Goal: Task Accomplishment & Management: Manage account settings

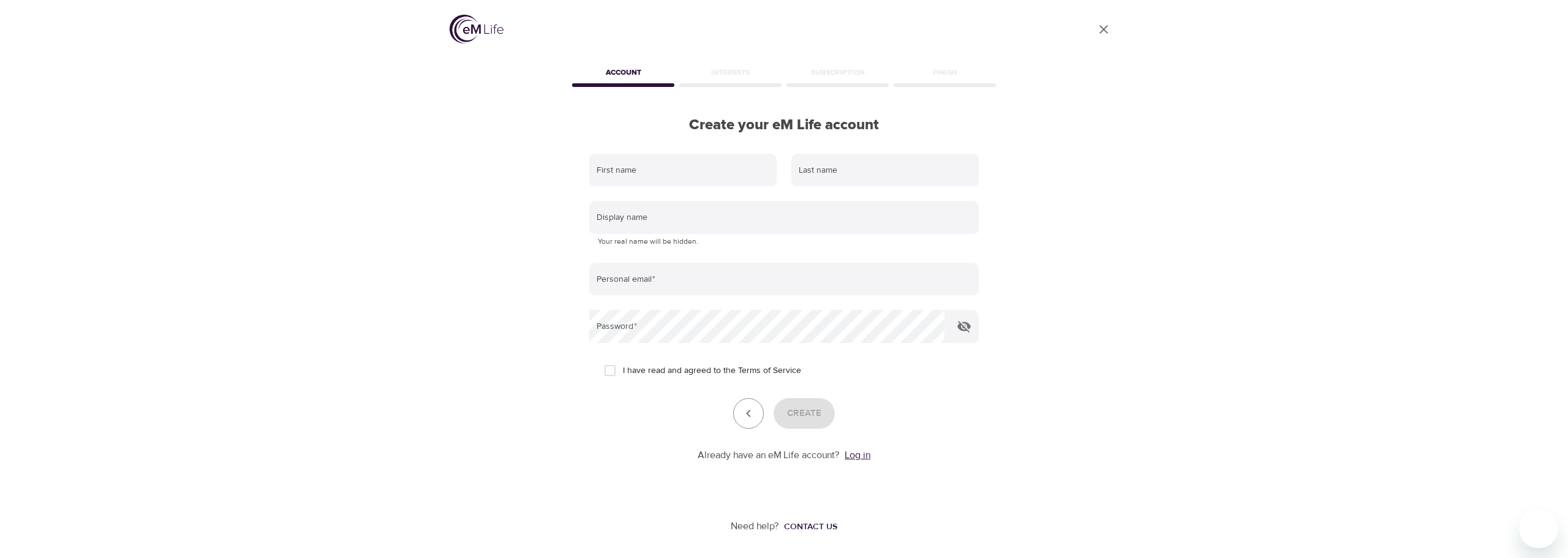
click at [854, 462] on link "Log in" at bounding box center [857, 455] width 25 height 12
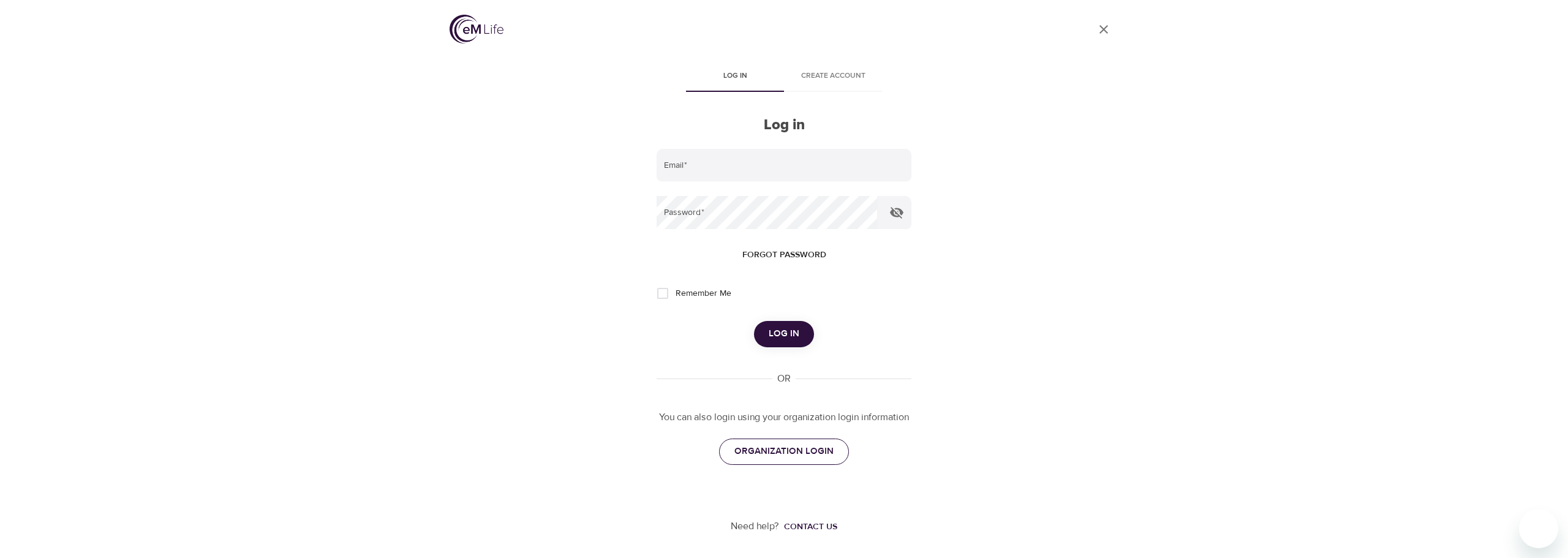
click at [782, 460] on link "ORGANIZATION LOGIN" at bounding box center [784, 451] width 130 height 25
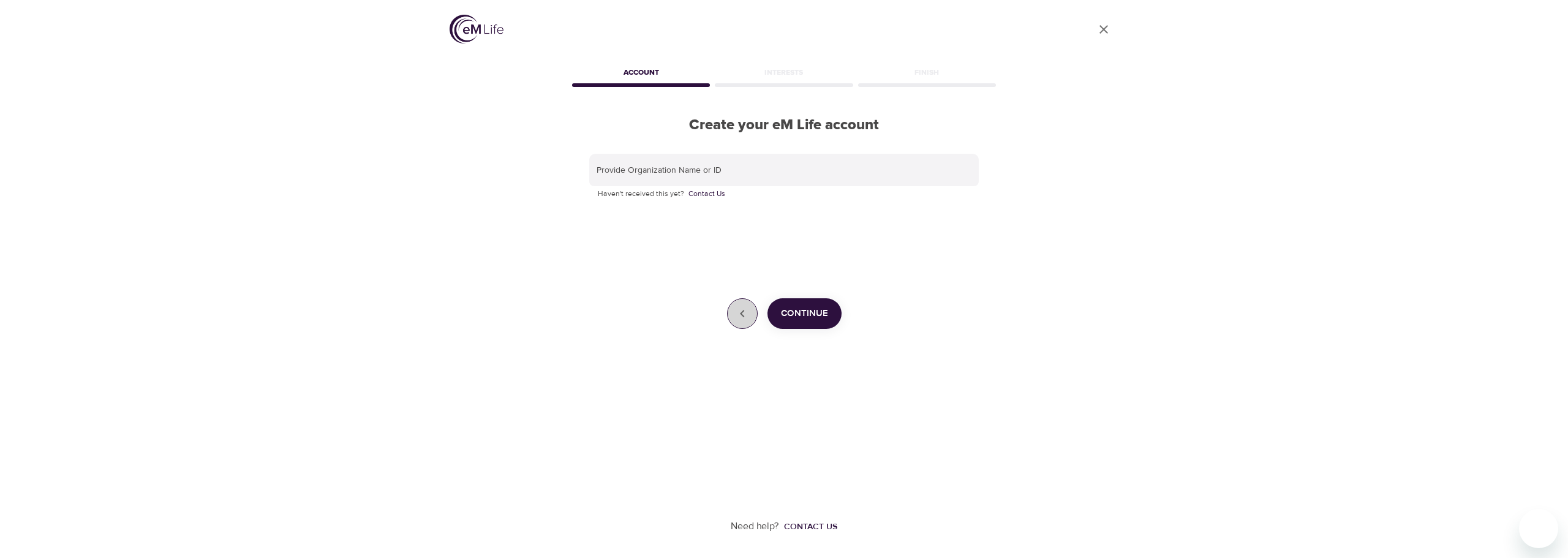
click at [747, 311] on icon "button" at bounding box center [742, 313] width 15 height 15
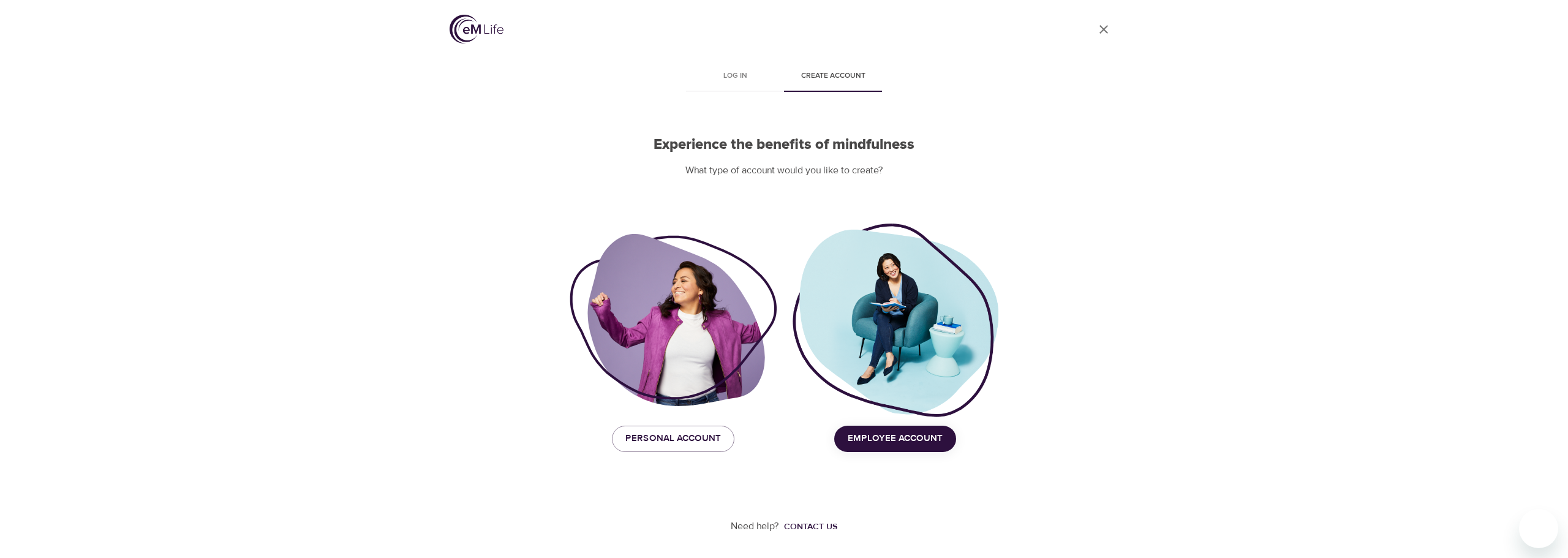
click at [842, 438] on button "Employee Account" at bounding box center [895, 439] width 122 height 25
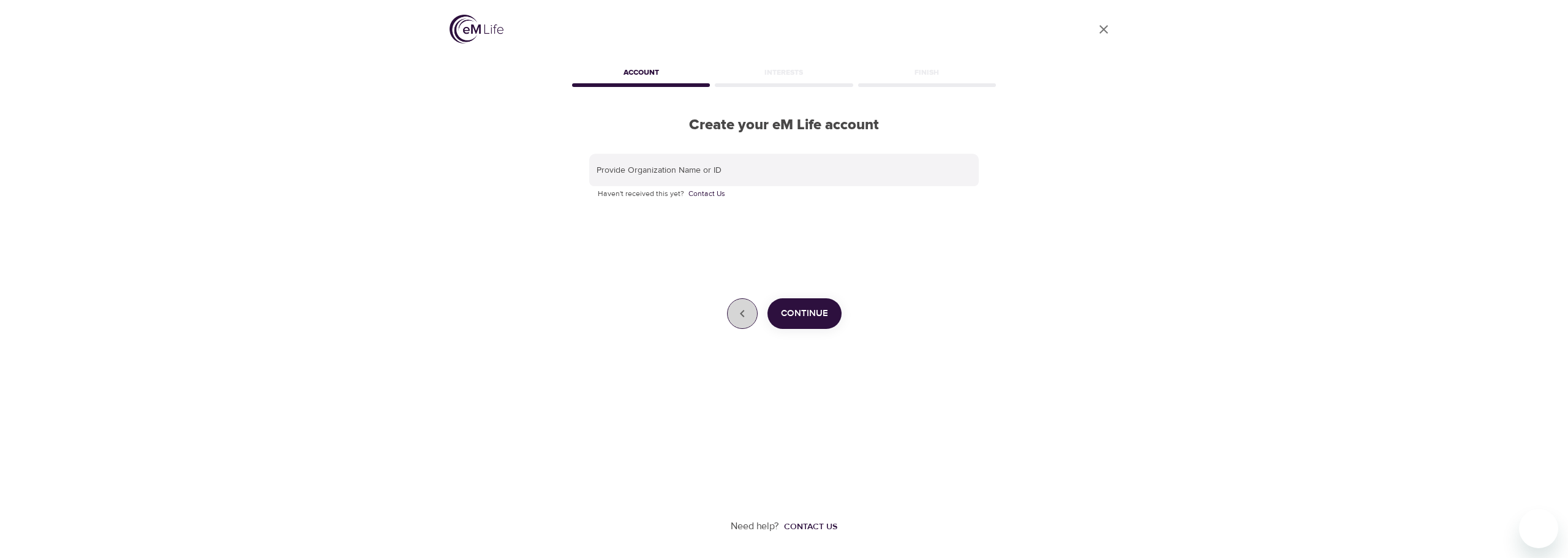
click at [749, 316] on icon "button" at bounding box center [742, 313] width 15 height 15
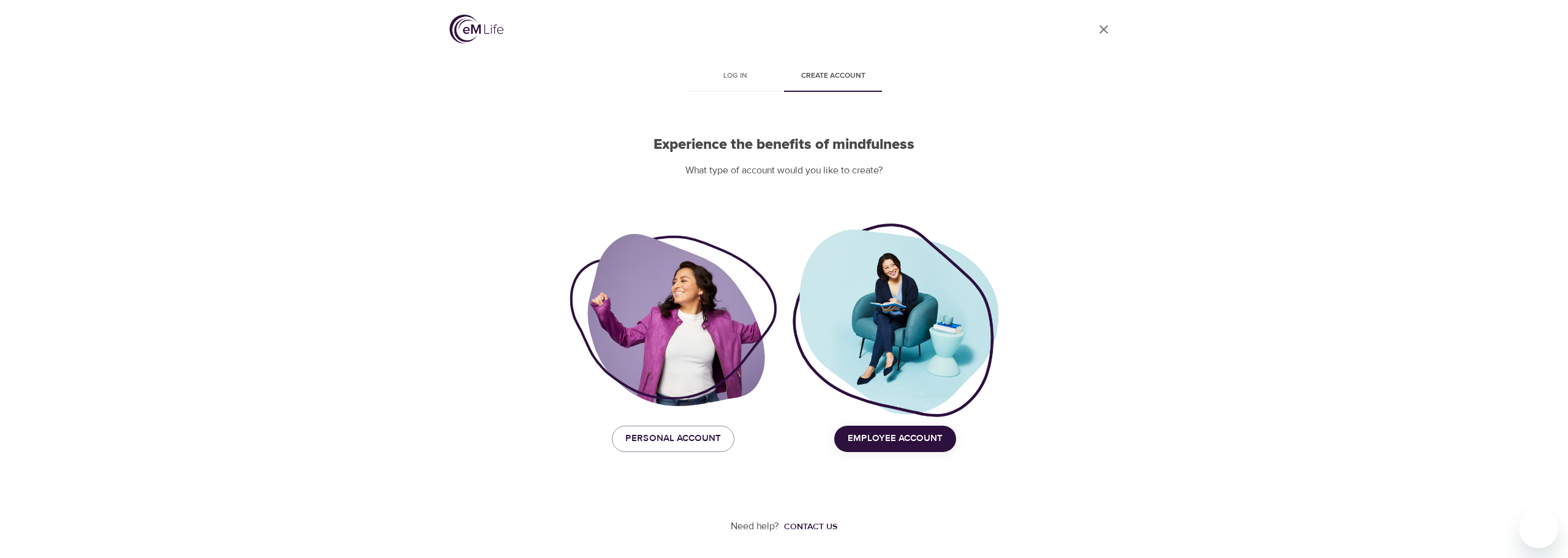
click at [700, 456] on div "Personal Account" at bounding box center [673, 439] width 222 height 40
click at [700, 441] on span "Personal Account" at bounding box center [673, 439] width 96 height 16
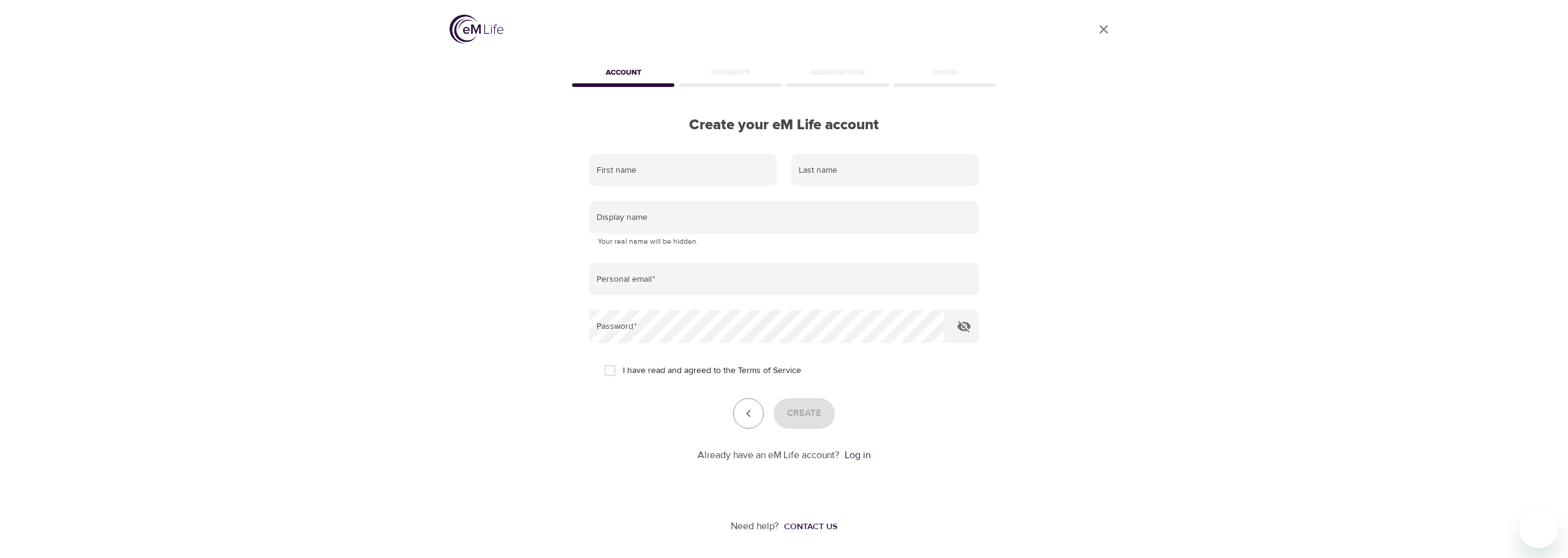
click at [839, 456] on p "Already have an eM Life account?" at bounding box center [769, 456] width 142 height 14
click at [848, 455] on link "Log in" at bounding box center [857, 455] width 25 height 12
